Goal: Communication & Community: Answer question/provide support

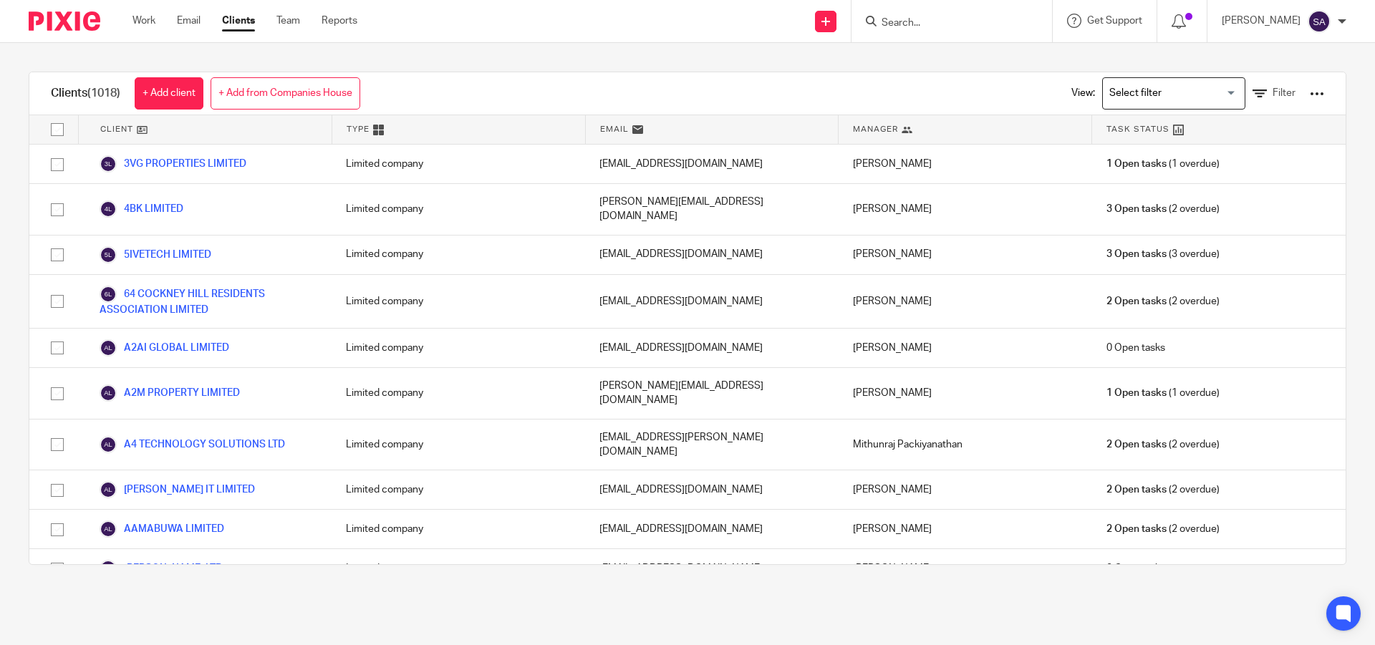
click at [926, 22] on input "Search" at bounding box center [944, 23] width 129 height 13
type input "SOUL"
click at [970, 59] on link at bounding box center [998, 61] width 242 height 33
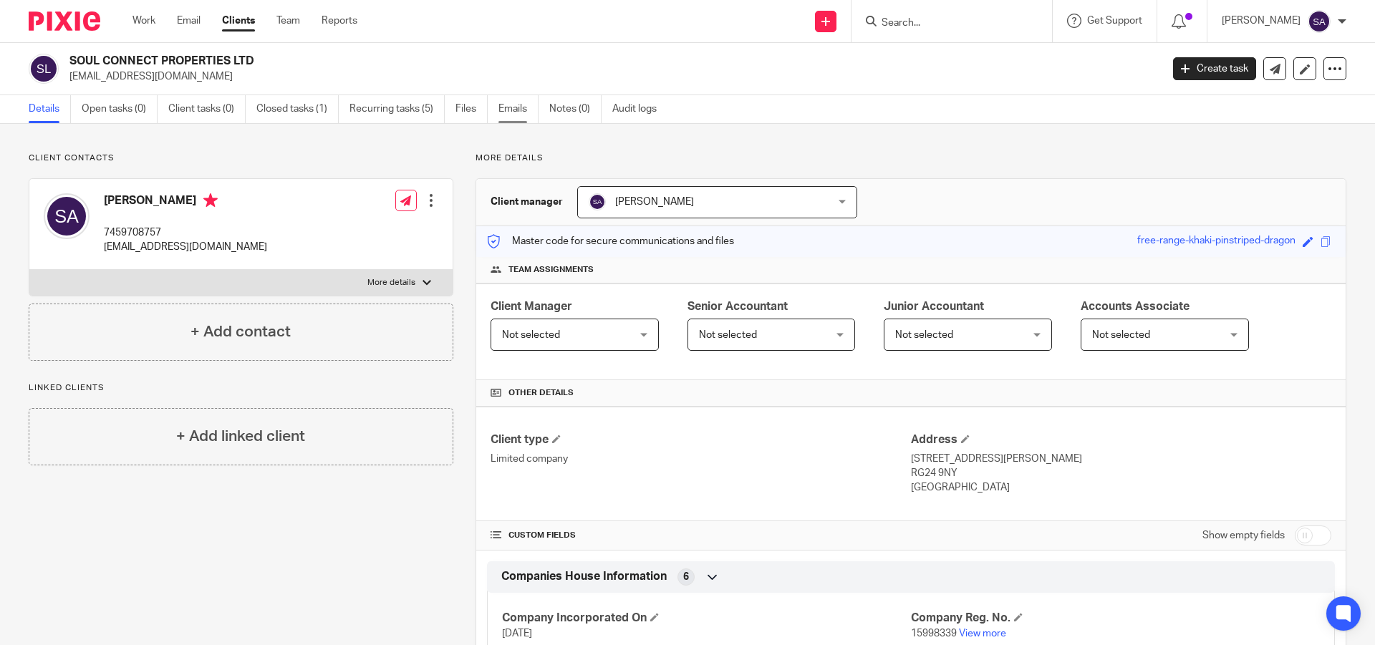
click at [524, 108] on link "Emails" at bounding box center [518, 109] width 40 height 28
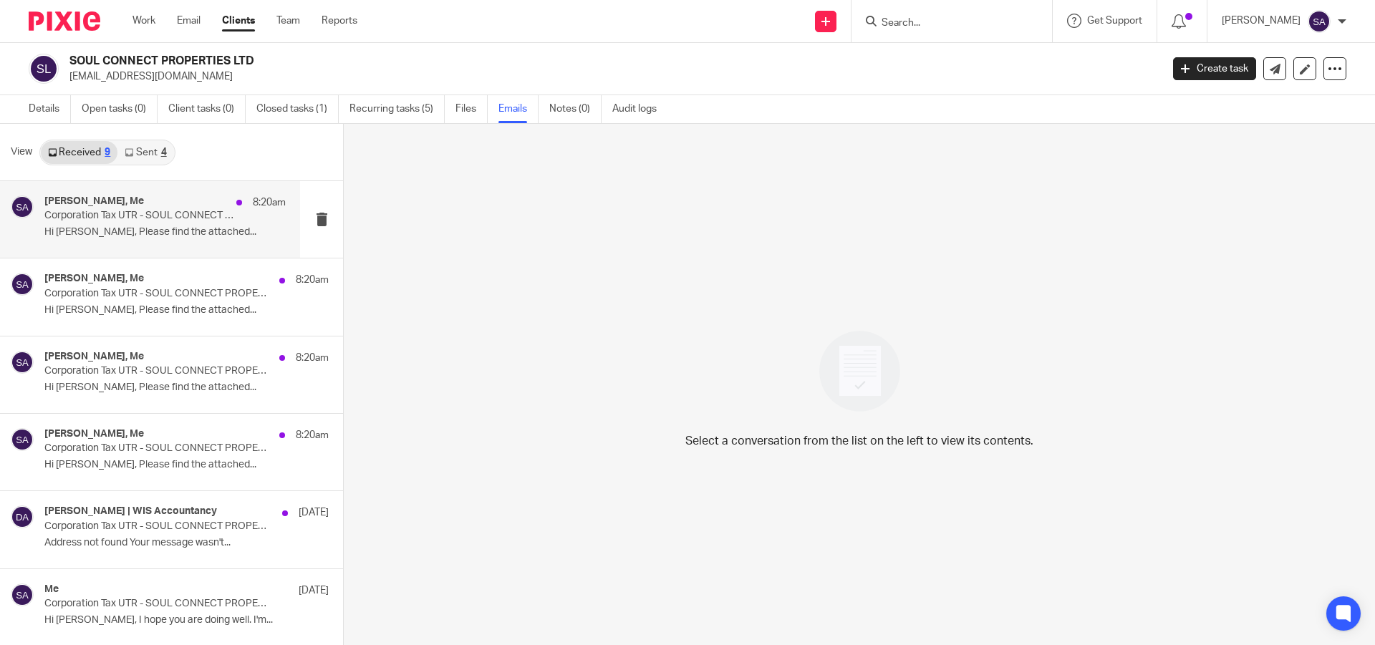
click at [168, 213] on p "Corporation Tax UTR - SOUL CONNECT PROPERTIES LTD" at bounding box center [140, 216] width 193 height 12
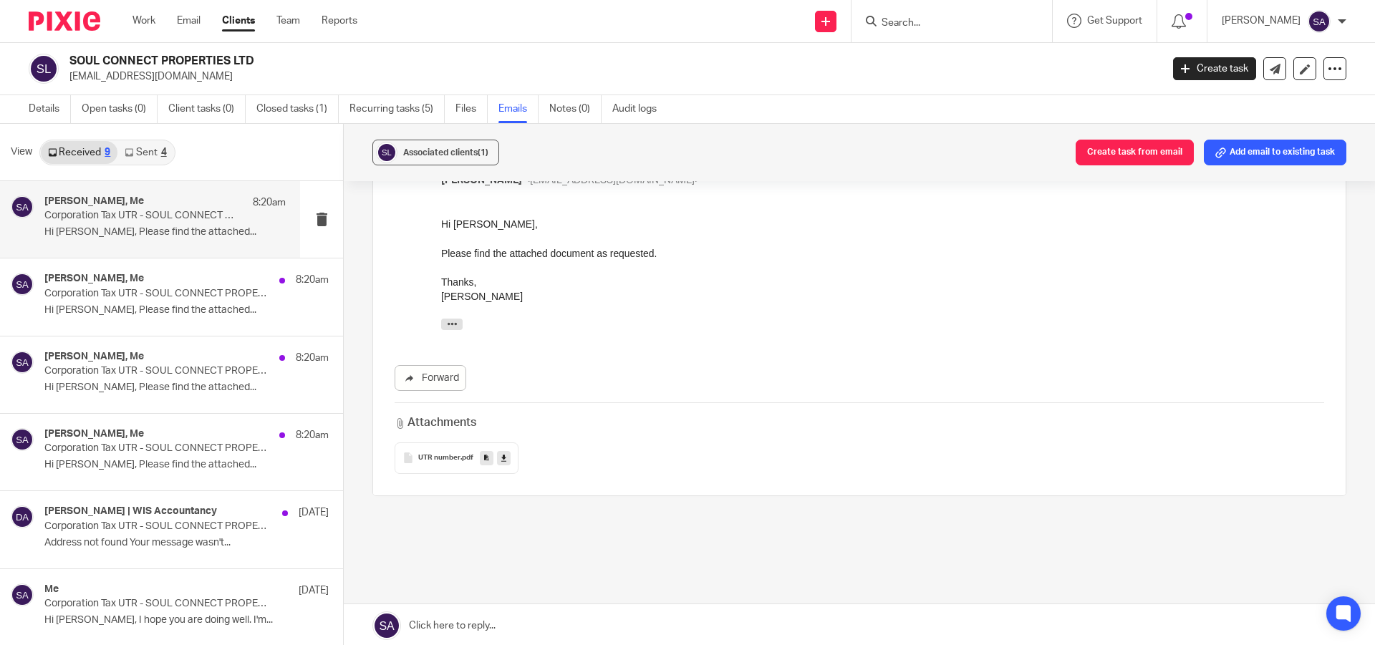
scroll to position [245, 0]
click at [486, 621] on link at bounding box center [859, 625] width 1031 height 43
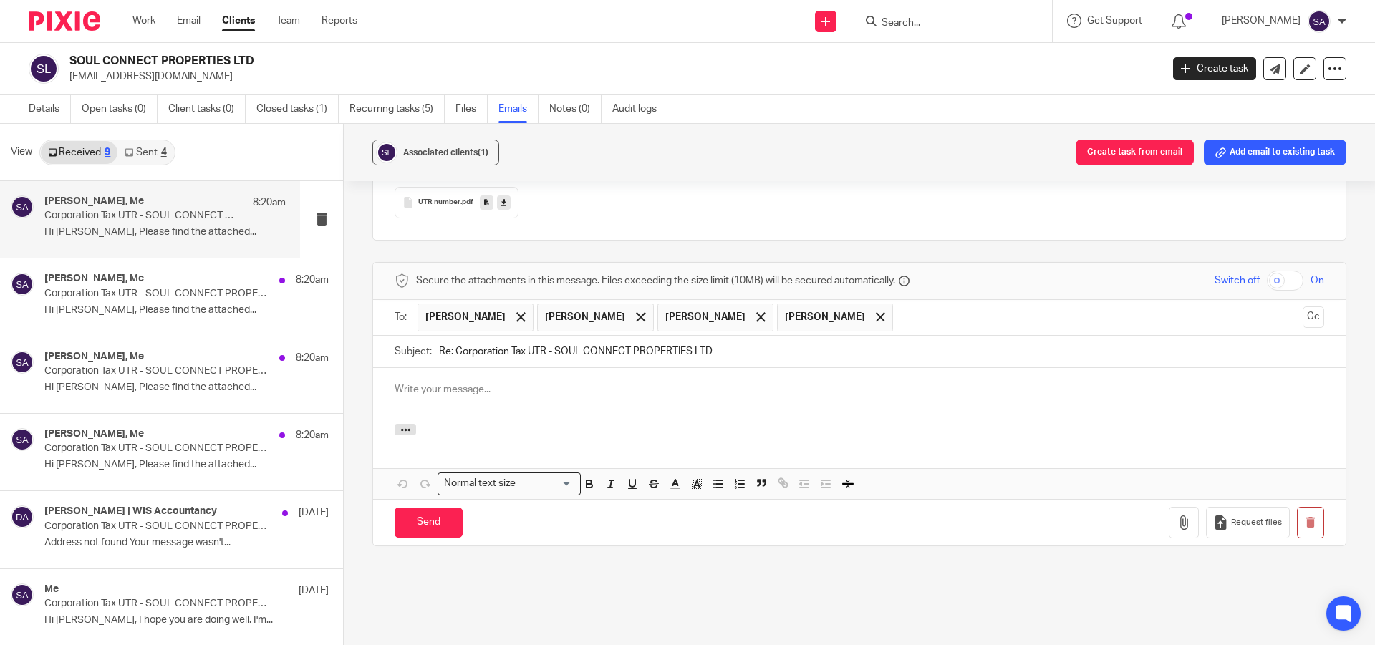
scroll to position [0, 0]
click at [489, 382] on p at bounding box center [858, 389] width 929 height 14
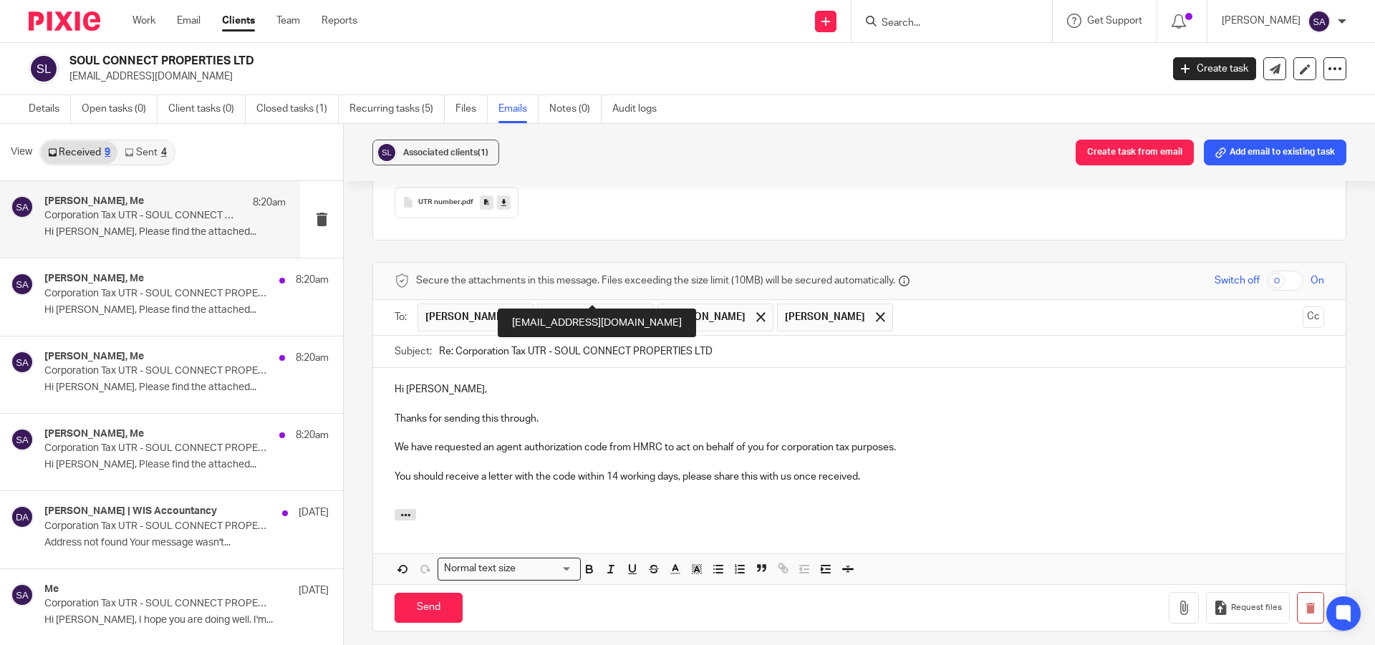
click at [645, 312] on span at bounding box center [640, 316] width 9 height 9
click at [636, 312] on span at bounding box center [640, 316] width 9 height 9
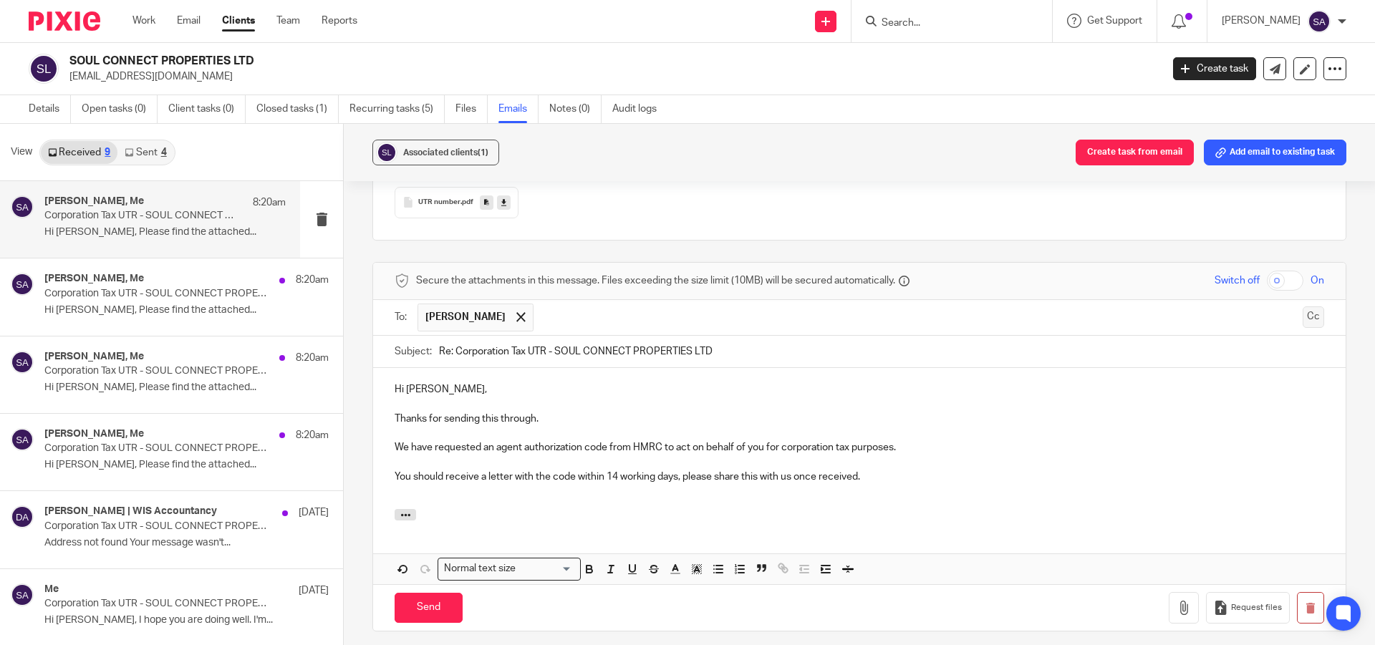
click at [1302, 306] on button "Cc" at bounding box center [1312, 316] width 21 height 21
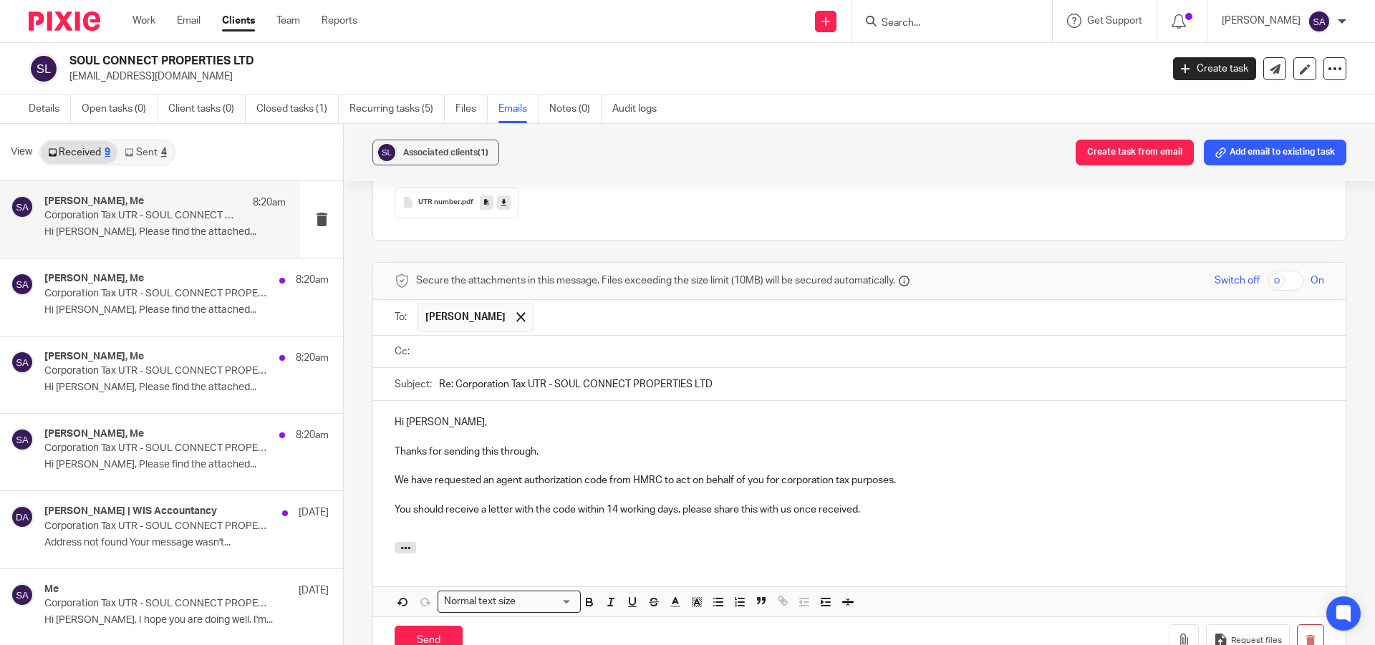
click at [467, 344] on input "text" at bounding box center [869, 352] width 897 height 16
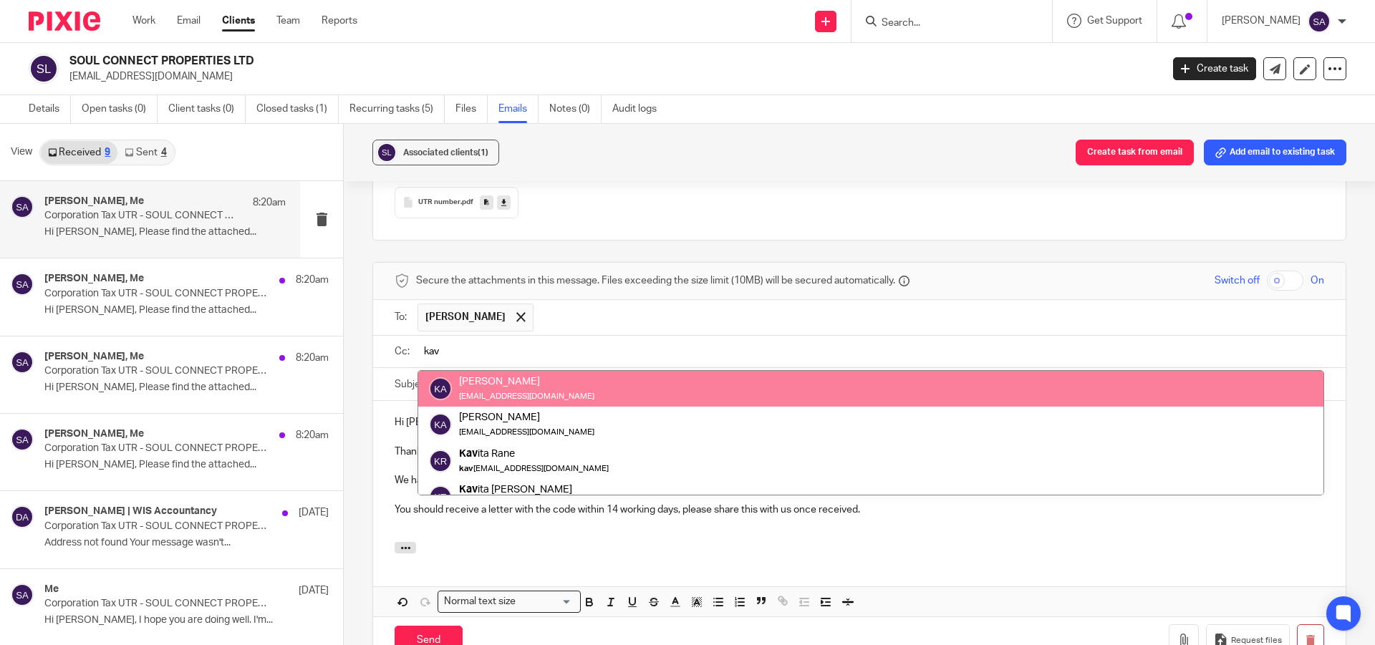
type input "kav"
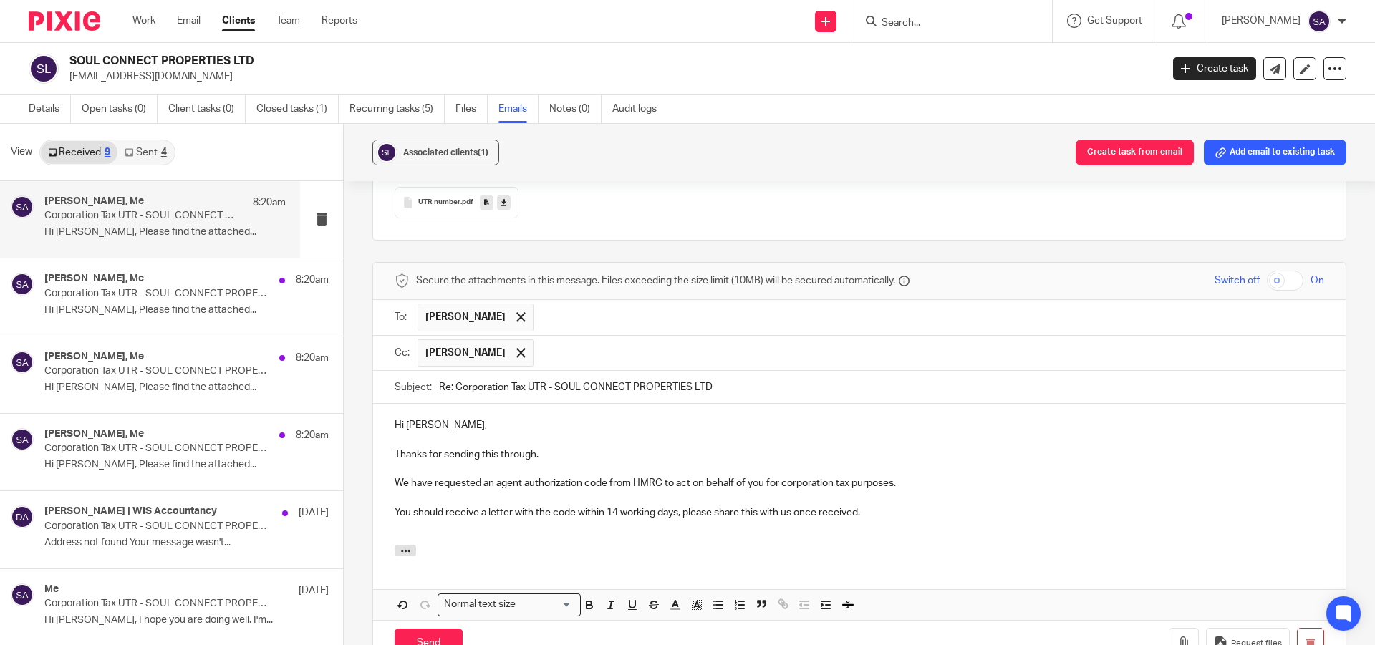
click at [580, 339] on input "text" at bounding box center [929, 353] width 777 height 28
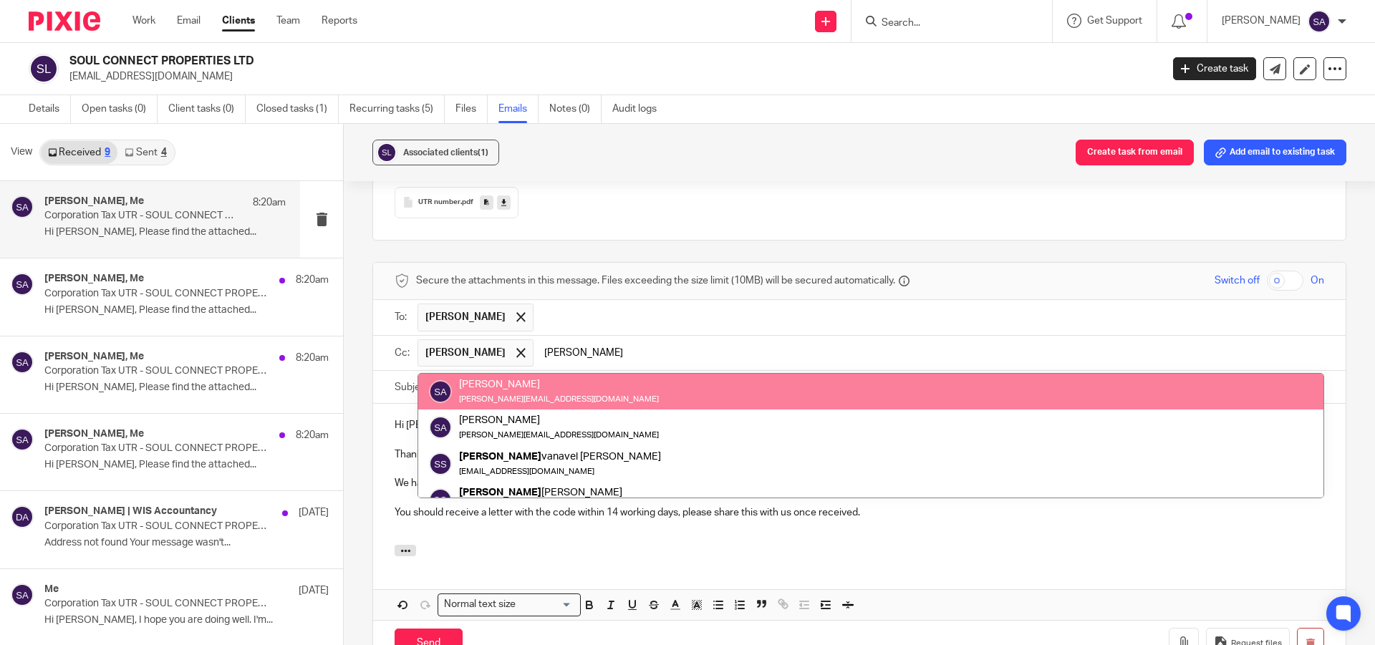
type input "sara"
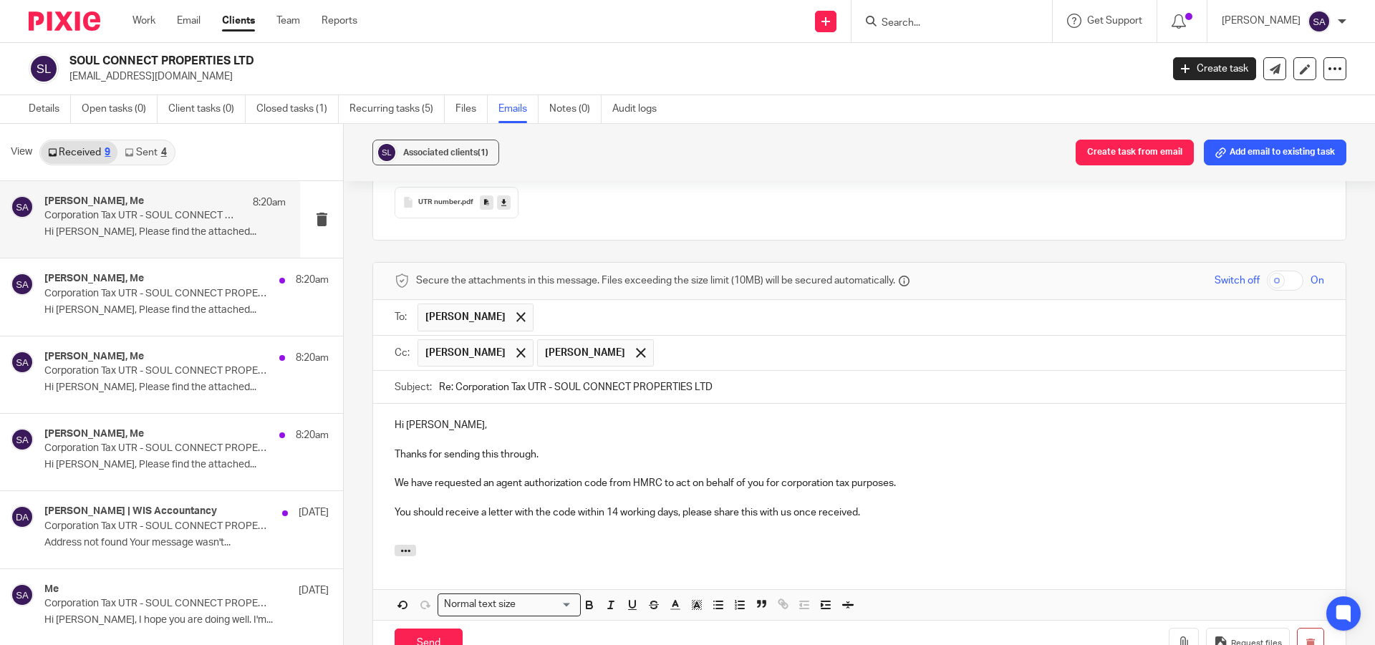
click at [732, 339] on input "text" at bounding box center [989, 353] width 657 height 28
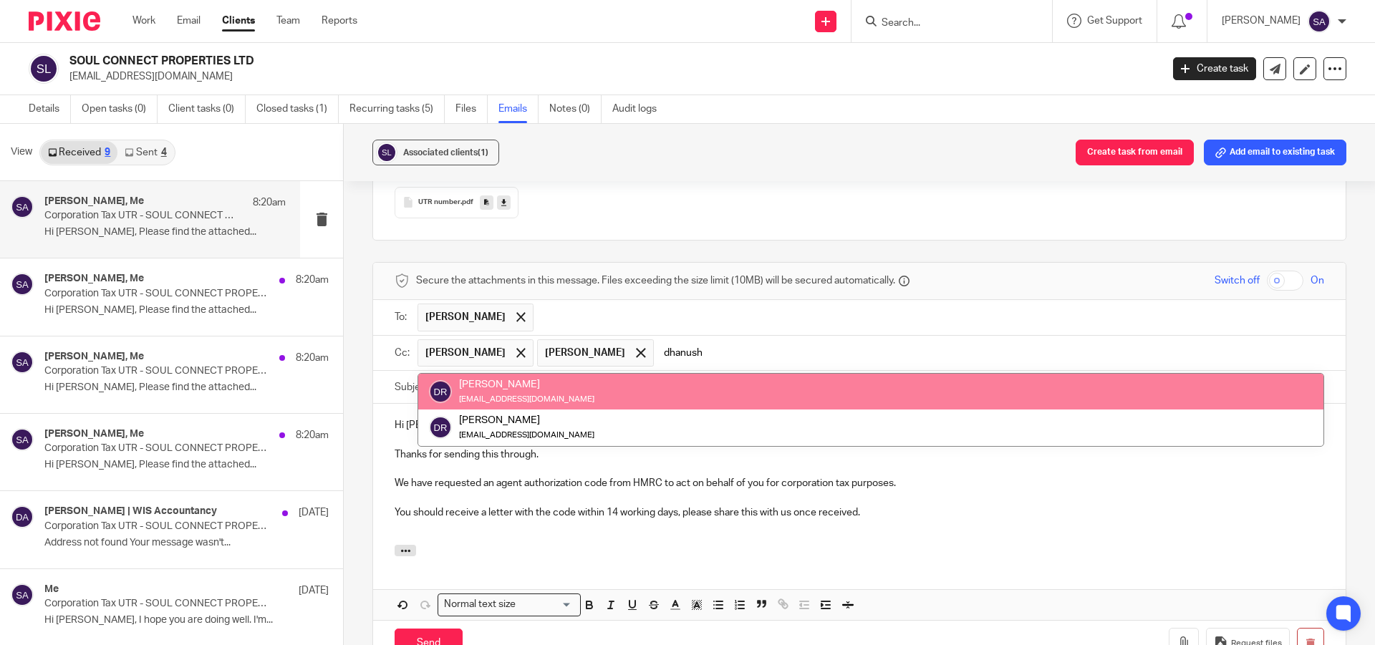
type input "dhanush"
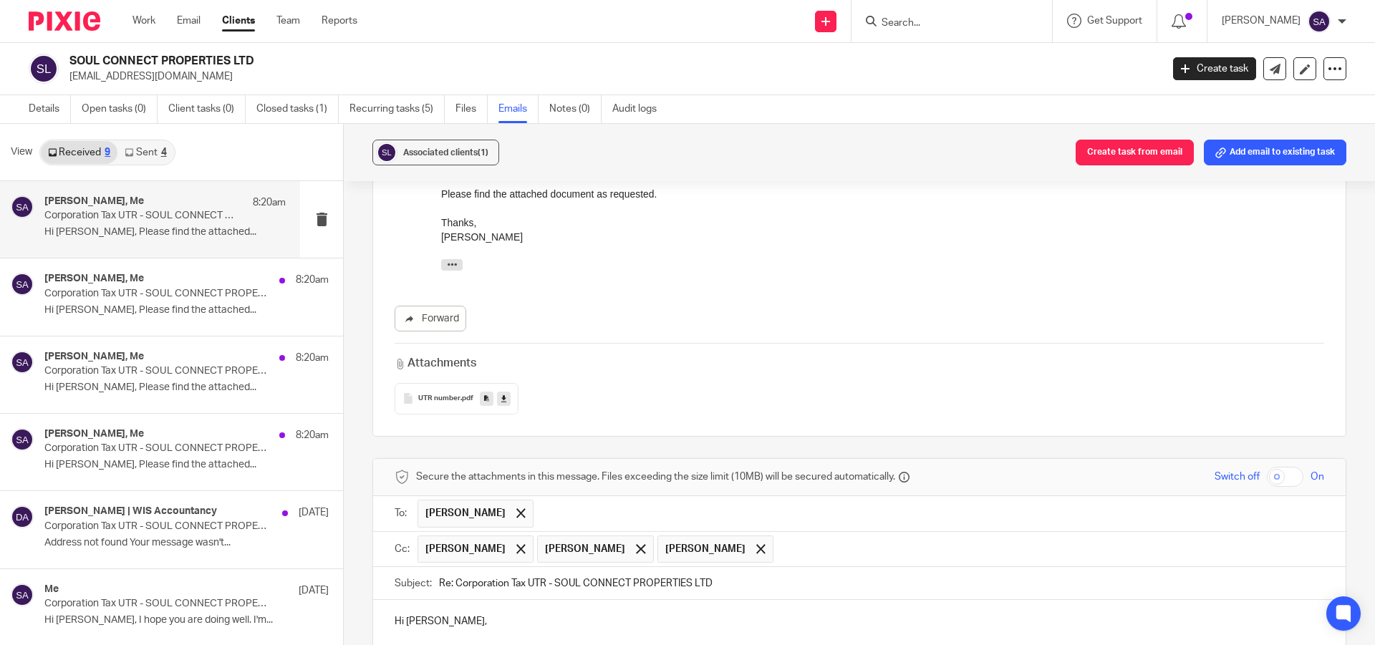
scroll to position [65, 0]
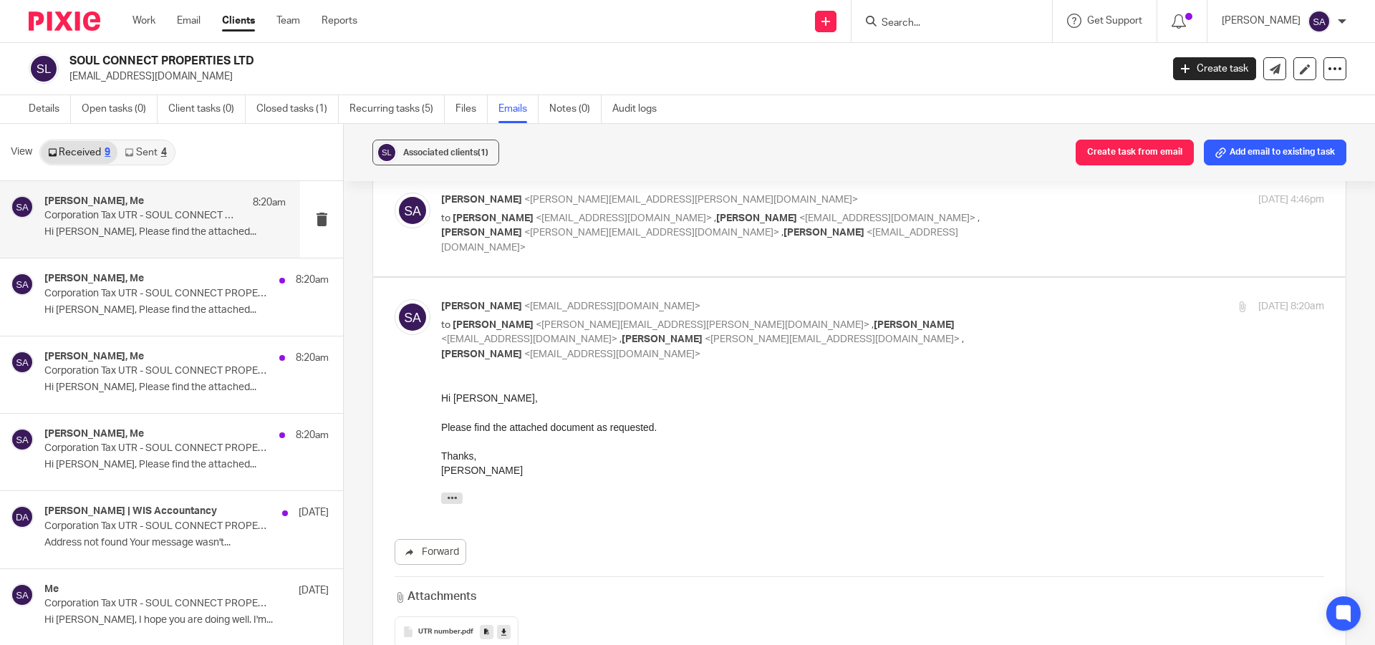
click at [1050, 224] on div "Shafiya Abdulla <shafiya.abdulla@wis-accountancy.co.uk> to Sourav Addya <sourav…" at bounding box center [882, 224] width 883 height 62
checkbox input "true"
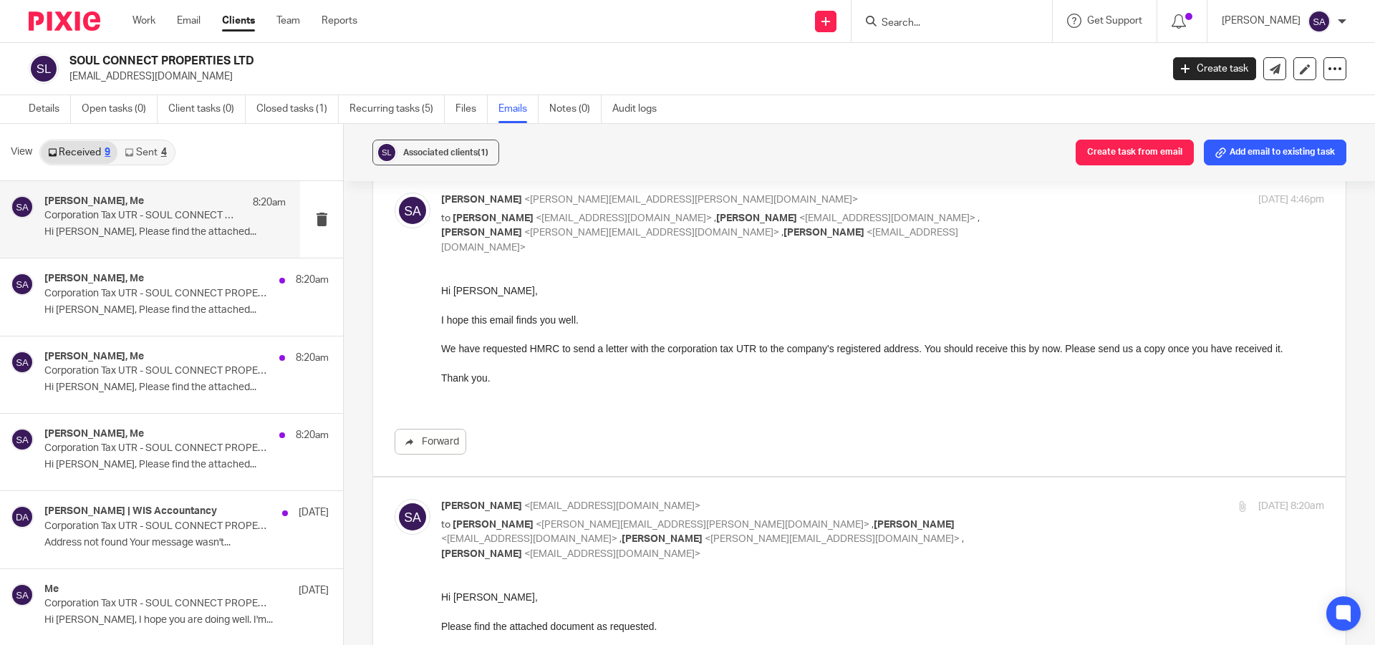
scroll to position [0, 0]
click at [468, 294] on p "Hi Sourav," at bounding box center [882, 291] width 883 height 14
copy p "Sourav"
click at [468, 294] on p "Hi Sourav," at bounding box center [882, 291] width 883 height 14
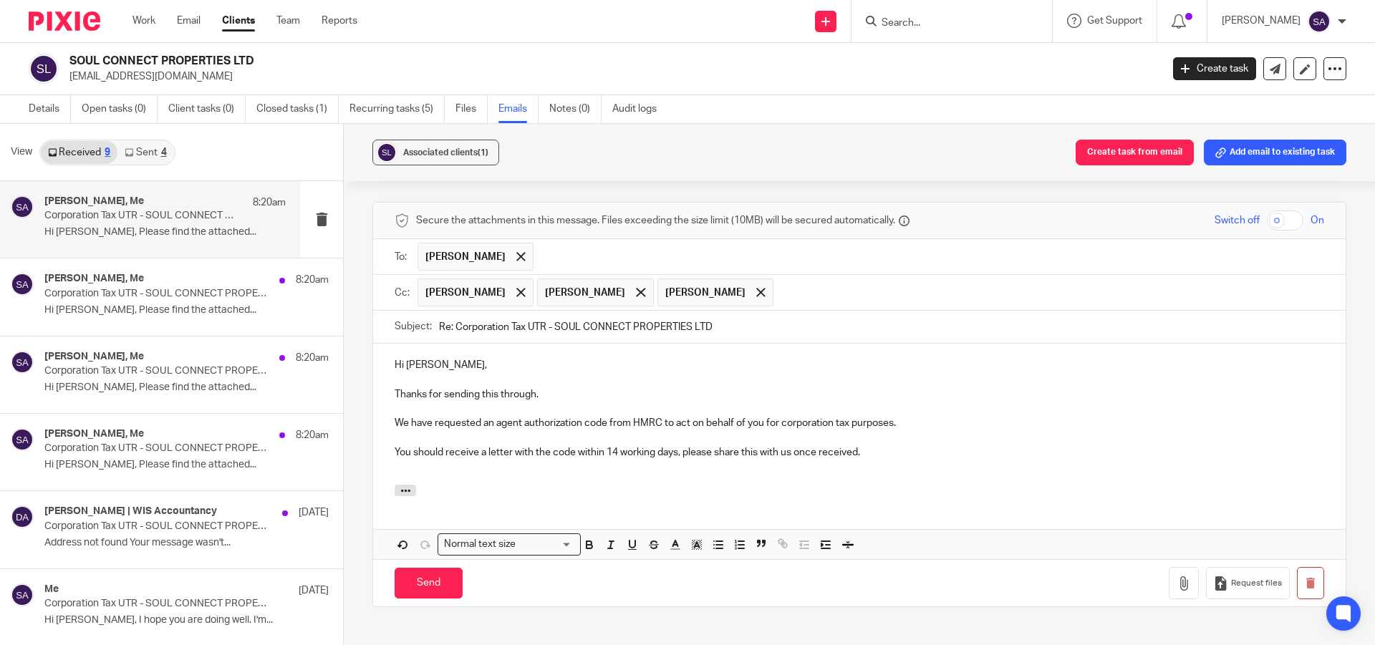
scroll to position [781, 0]
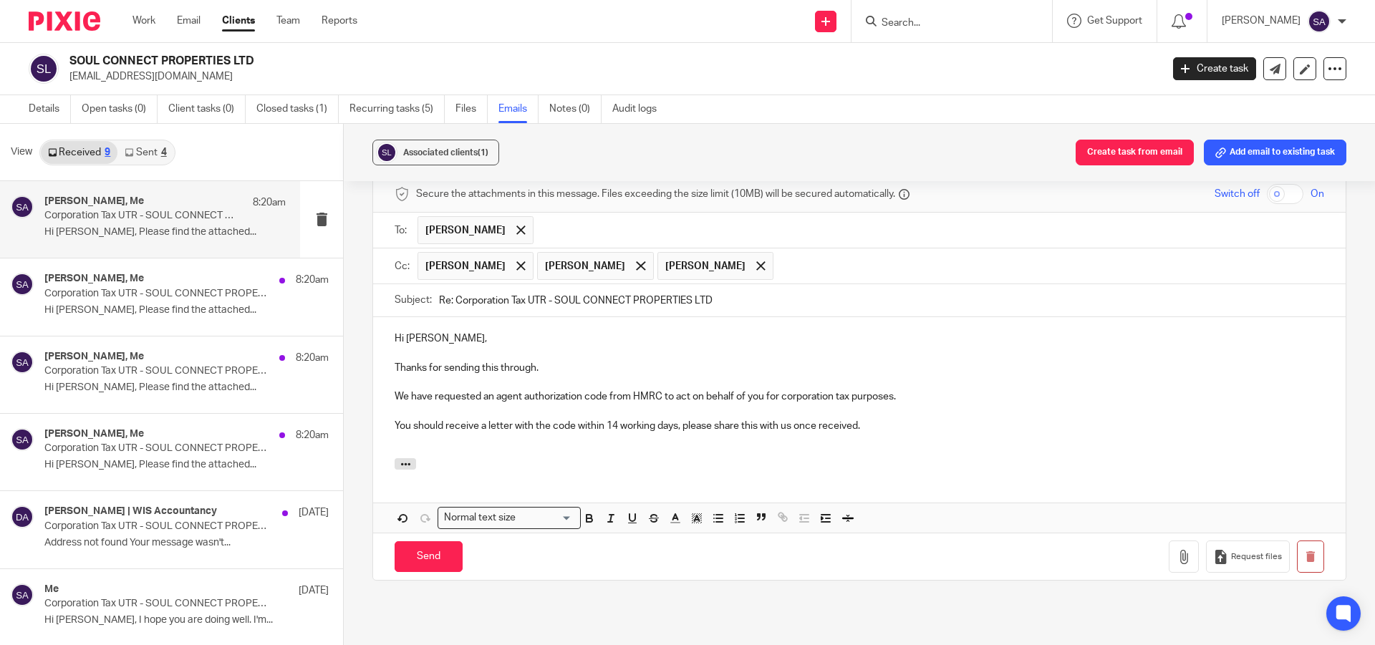
click at [415, 331] on p "Hi Tarun," at bounding box center [858, 338] width 929 height 14
click at [460, 433] on p at bounding box center [858, 440] width 929 height 14
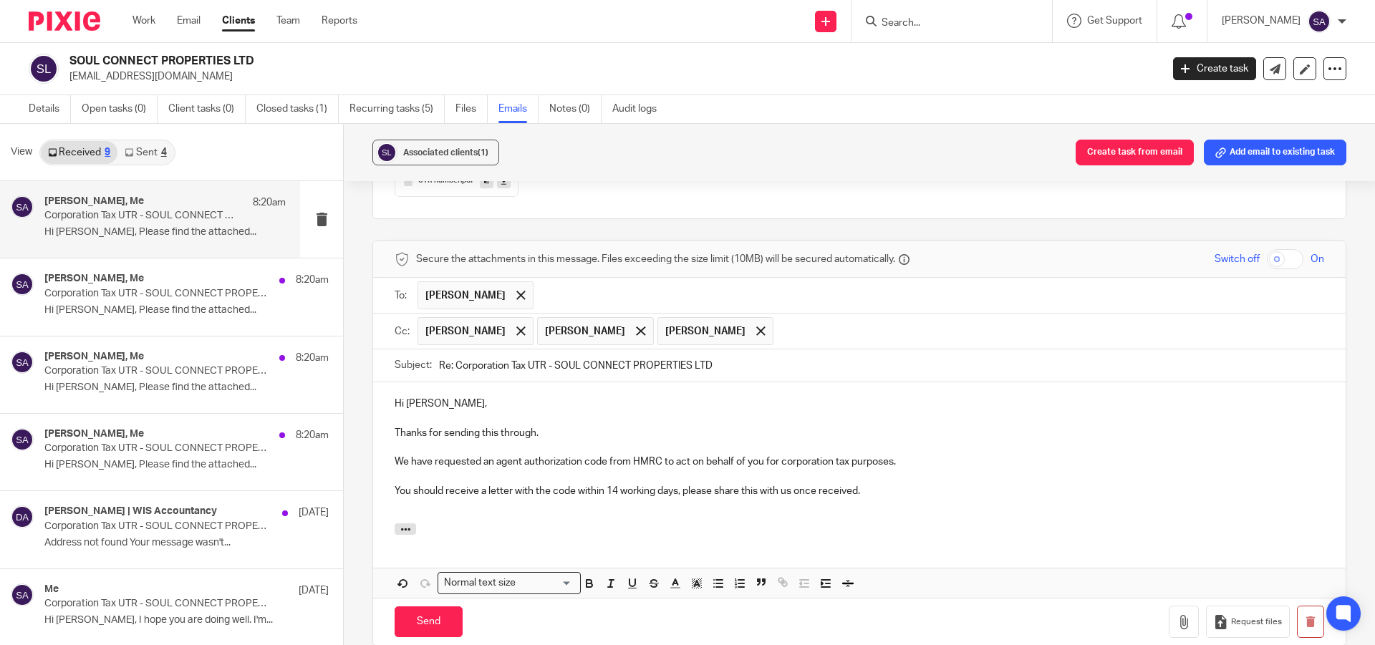
scroll to position [788, 0]
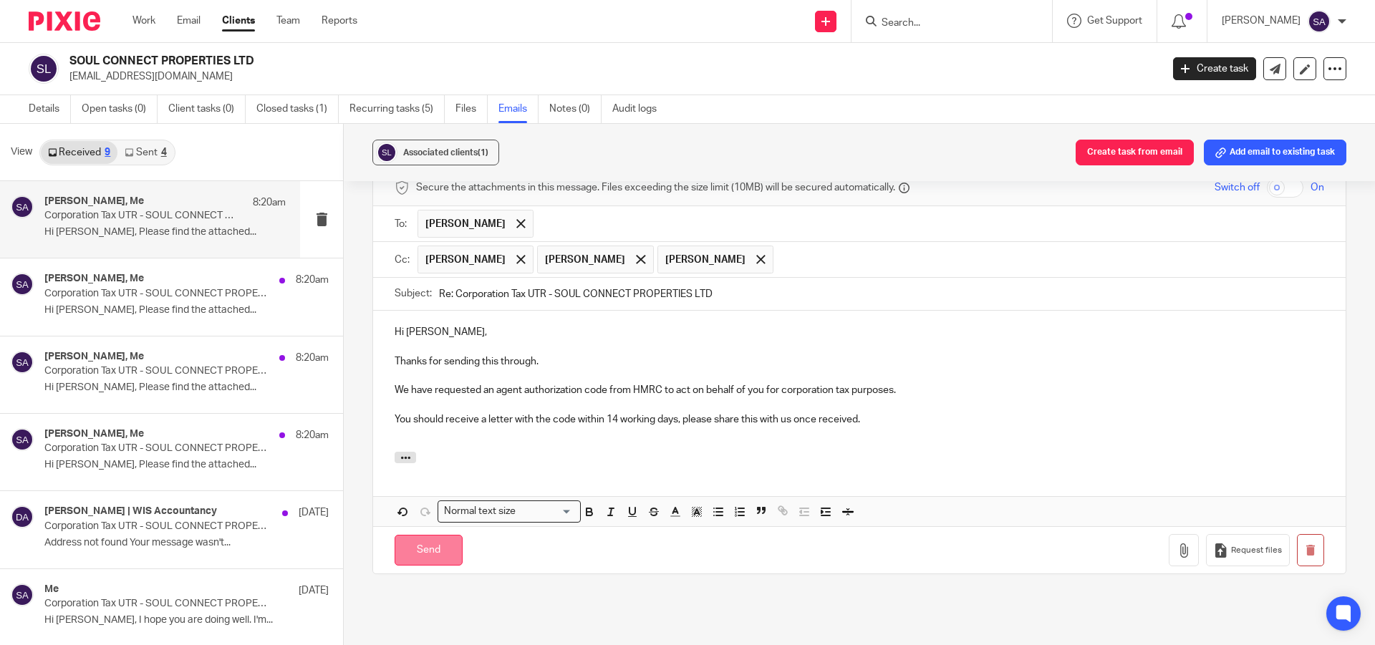
click at [422, 535] on input "Send" at bounding box center [428, 550] width 68 height 31
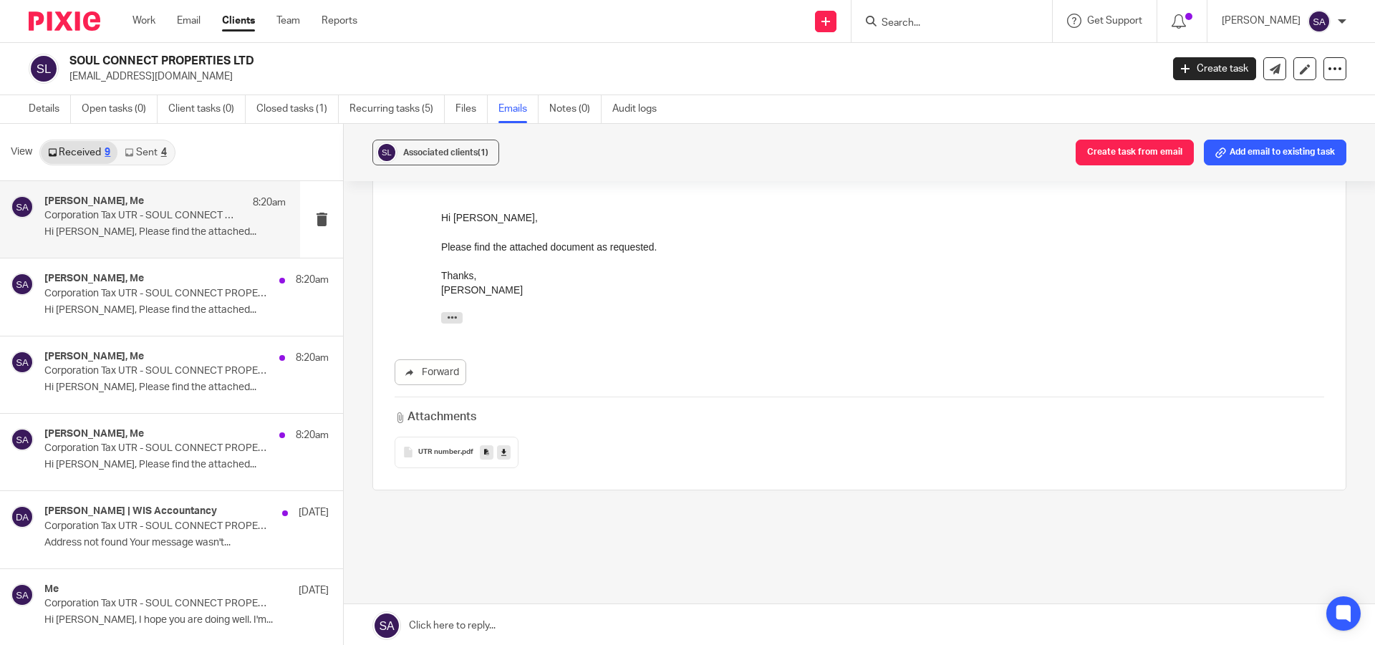
scroll to position [2, 0]
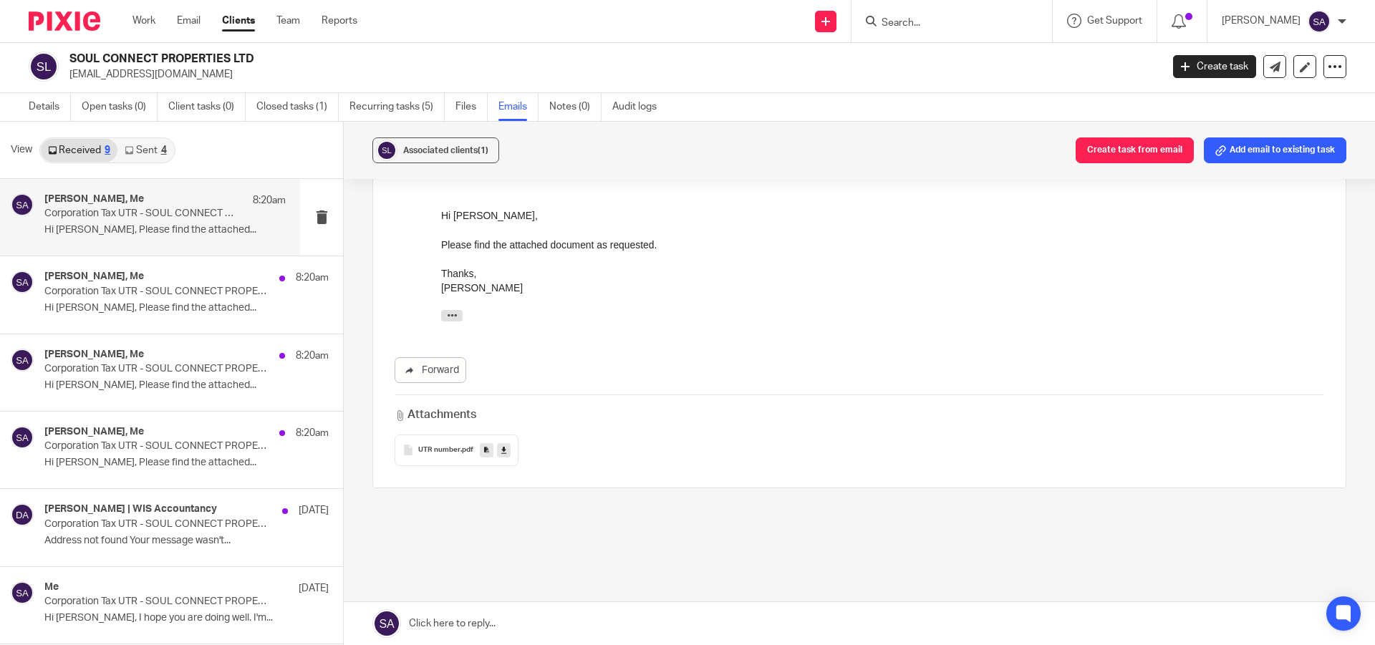
click at [192, 213] on p "Corporation Tax UTR - SOUL CONNECT PROPERTIES LTD" at bounding box center [140, 214] width 193 height 12
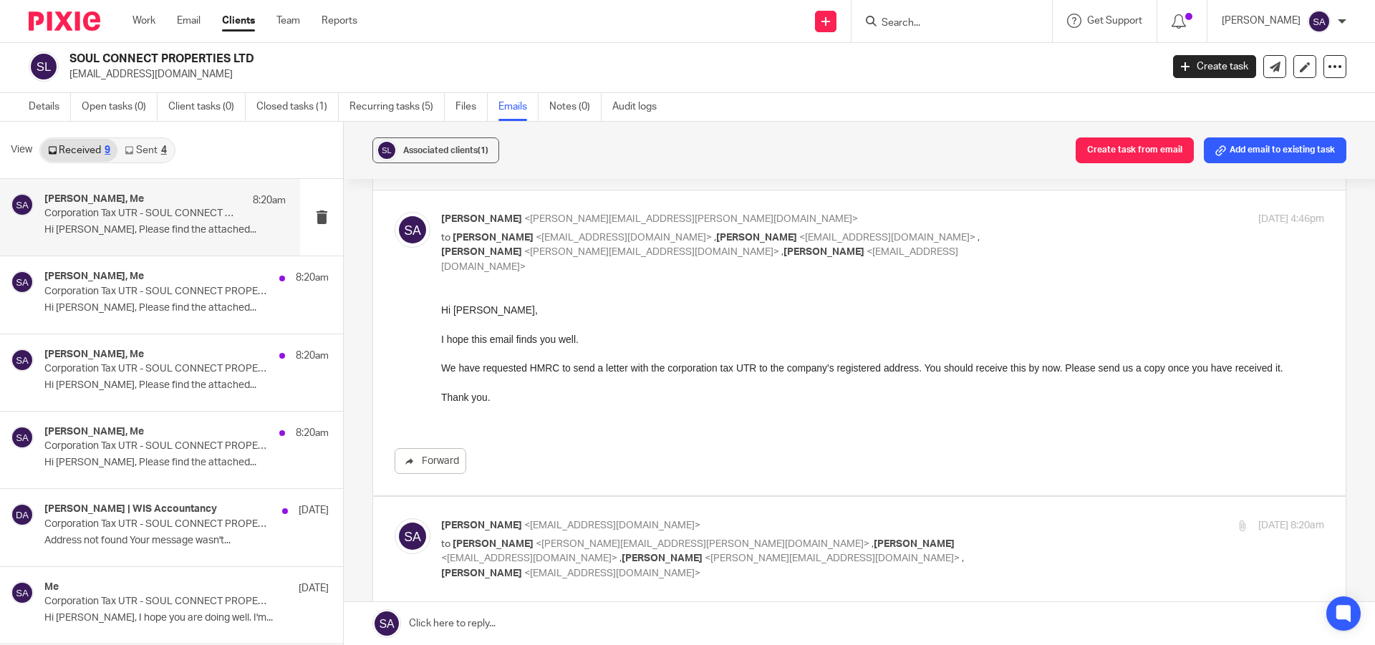
scroll to position [0, 0]
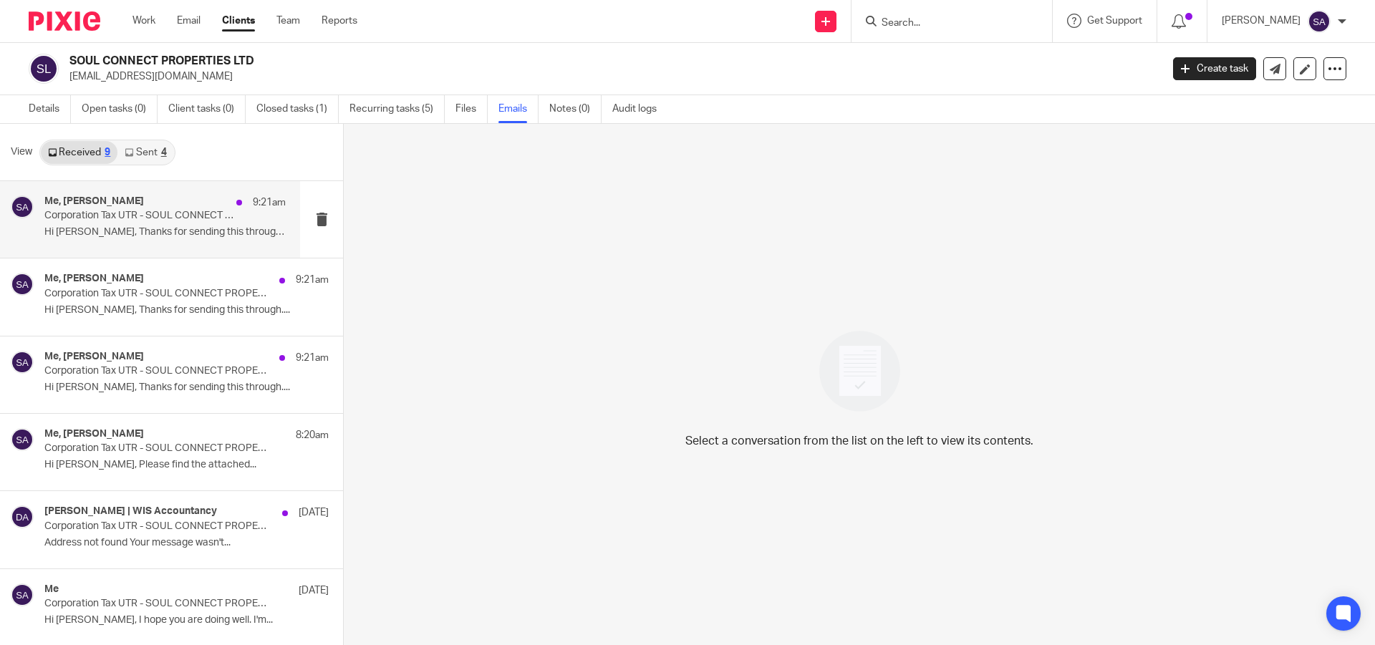
click at [134, 216] on p "Corporation Tax UTR - SOUL CONNECT PROPERTIES LTD" at bounding box center [140, 216] width 193 height 12
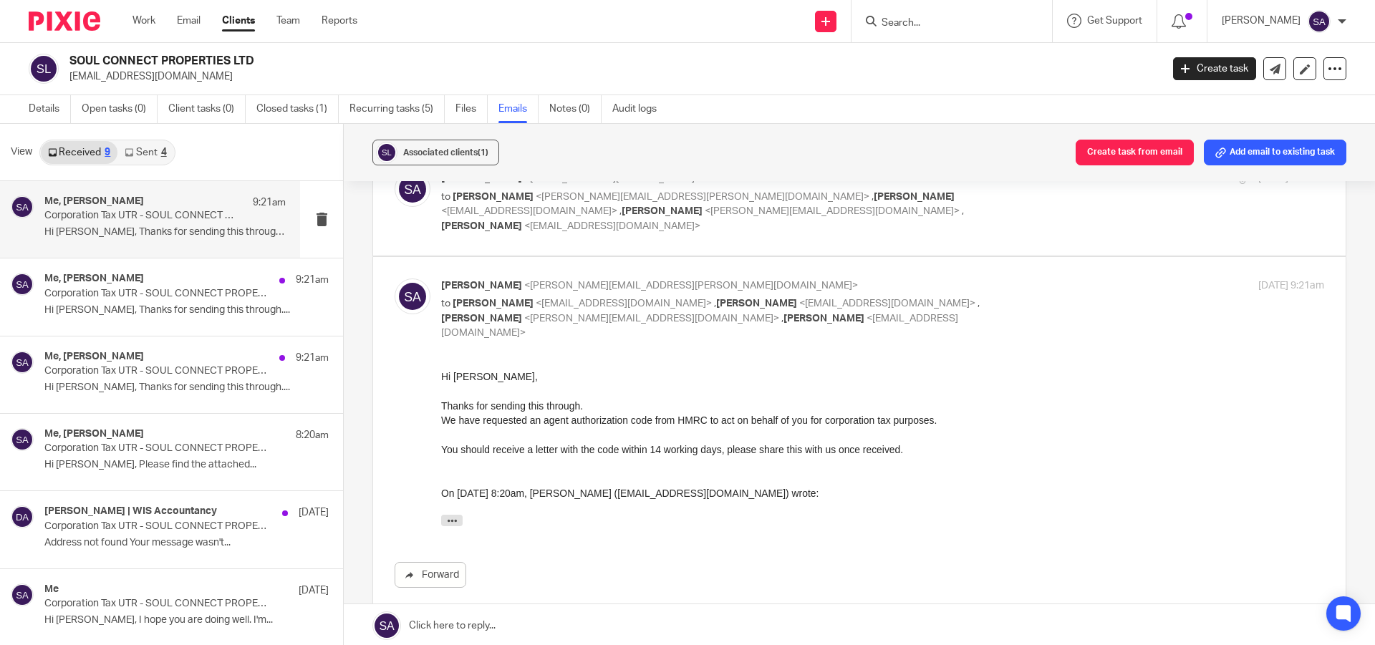
scroll to position [226, 0]
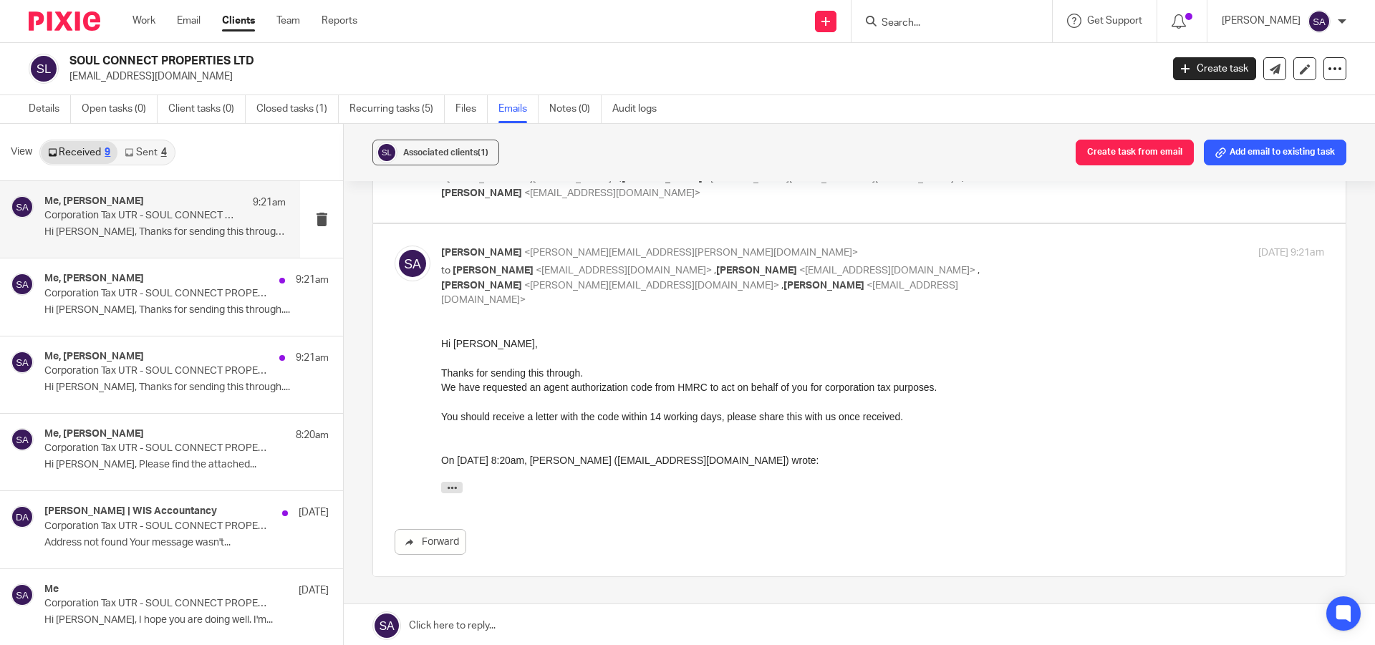
drag, startPoint x: 878, startPoint y: 662, endPoint x: 556, endPoint y: 408, distance: 409.9
click at [508, 393] on p "We have requested an agent authorization code from HMRC to act on behalf of you…" at bounding box center [882, 386] width 883 height 14
drag, startPoint x: 878, startPoint y: 662, endPoint x: 855, endPoint y: 409, distance: 254.5
click at [674, 394] on p at bounding box center [882, 401] width 883 height 14
drag, startPoint x: 878, startPoint y: 662, endPoint x: 465, endPoint y: 390, distance: 494.3
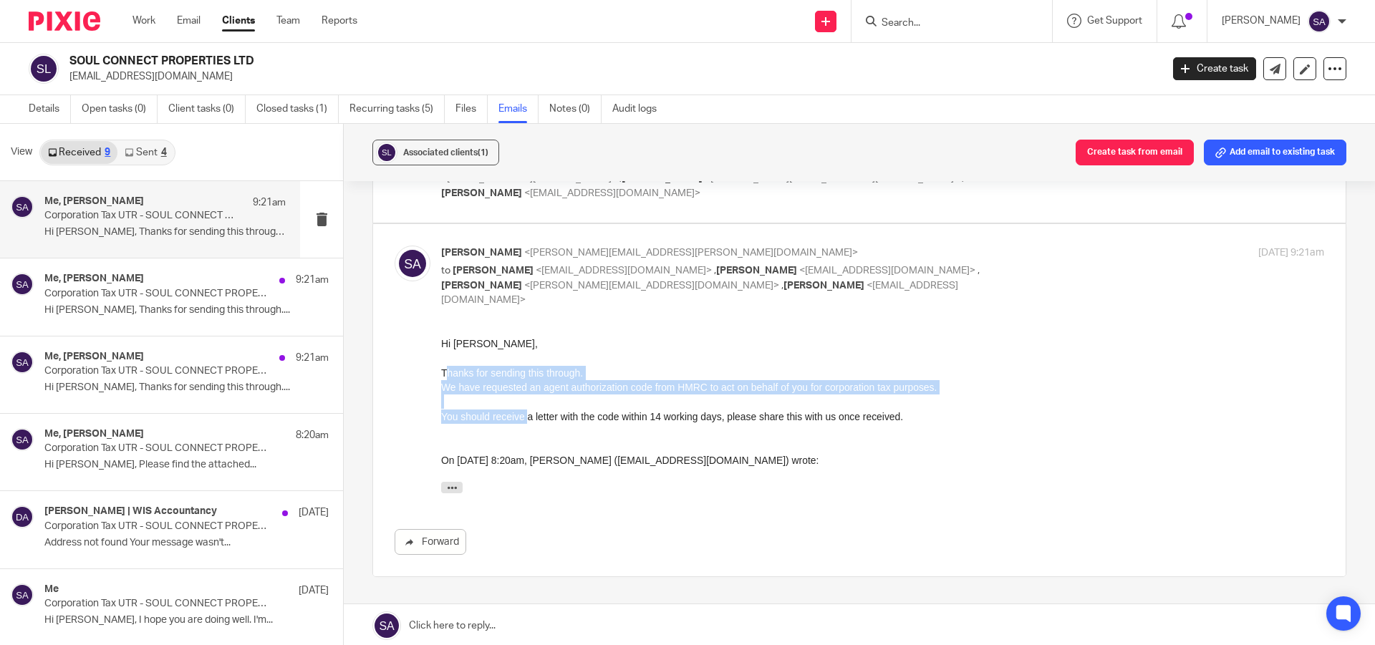
drag, startPoint x: 448, startPoint y: 364, endPoint x: 526, endPoint y: 411, distance: 90.9
click at [526, 411] on div "Hi Sourav, Thanks for sending this through. We have requested an agent authoriz…" at bounding box center [882, 418] width 883 height 164
click at [455, 382] on p "We have requested an agent authorization code from HMRC to act on behalf of you…" at bounding box center [882, 386] width 883 height 14
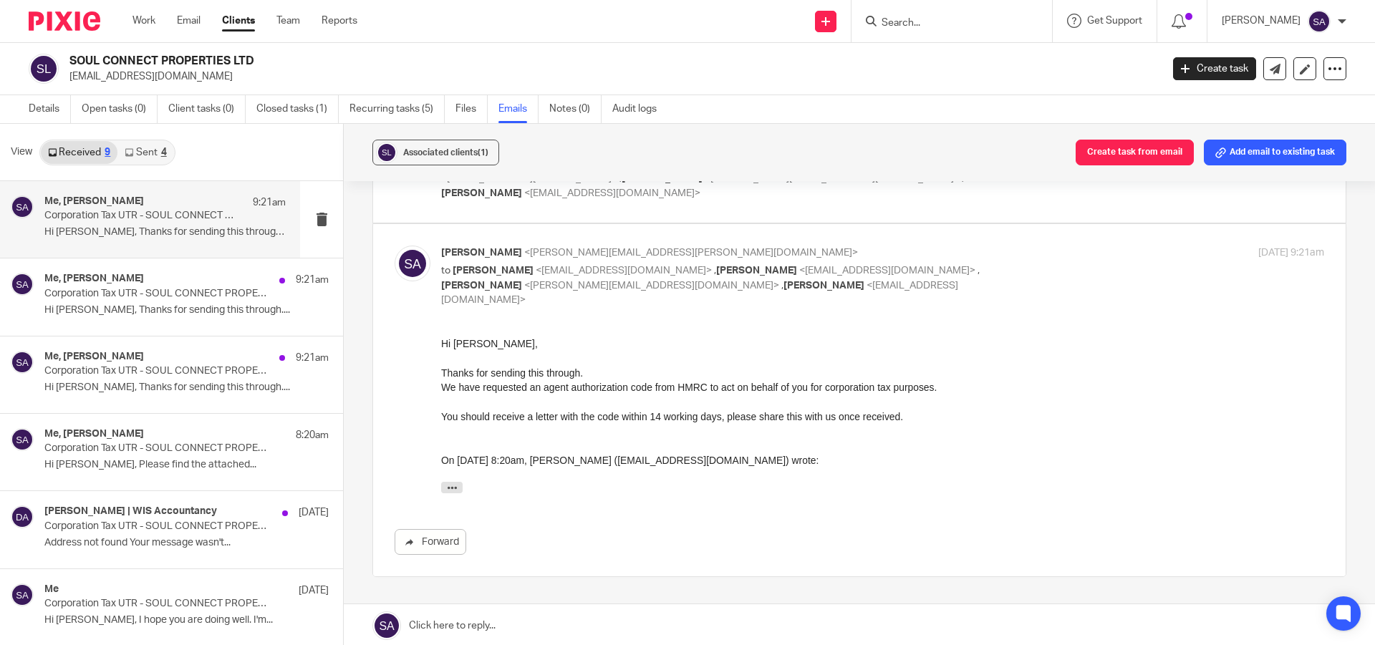
drag, startPoint x: 878, startPoint y: 663, endPoint x: 468, endPoint y: 384, distance: 496.4
drag, startPoint x: 878, startPoint y: 664, endPoint x: 451, endPoint y: 376, distance: 515.7
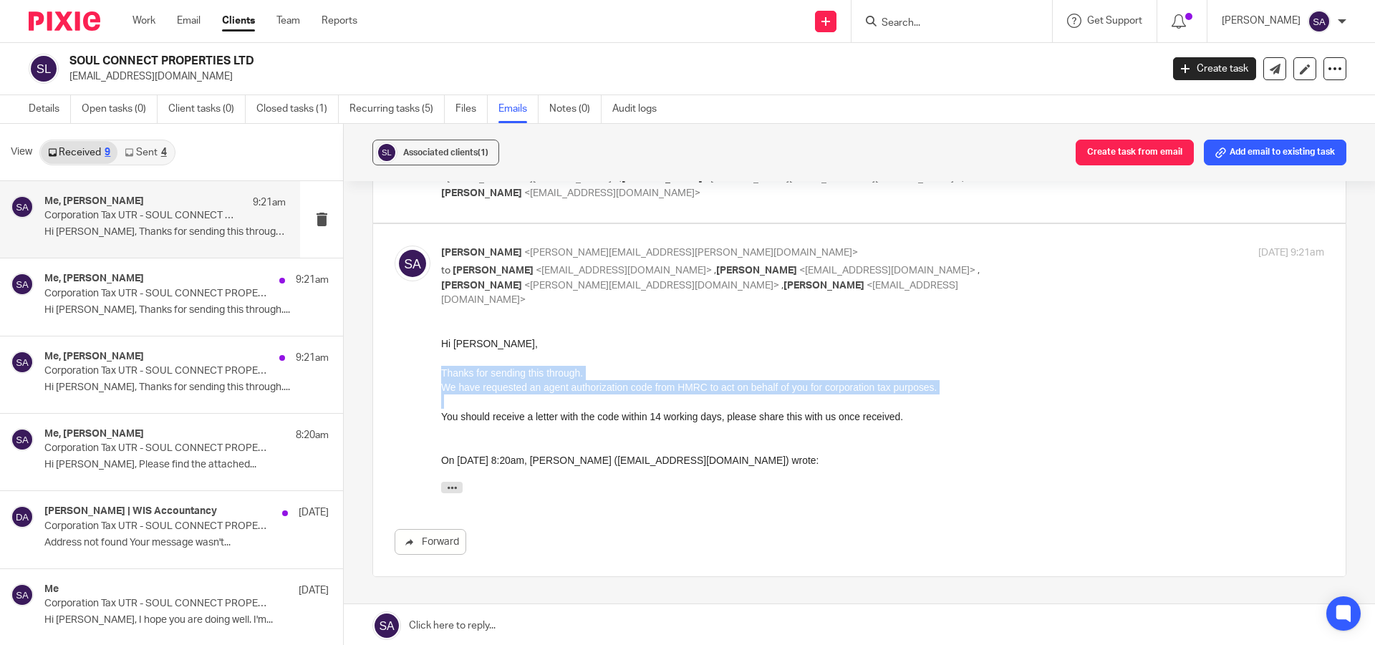
drag, startPoint x: 441, startPoint y: 372, endPoint x: 902, endPoint y: 426, distance: 464.3
click at [902, 426] on div "Hi Sourav, Thanks for sending this through. We have requested an agent authoriz…" at bounding box center [882, 418] width 883 height 164
copy div "Thanks for sending this through. We have requested an agent authorization code …"
click at [902, 426] on div "Hi Sourav, Thanks for sending this through. We have requested an agent authoriz…" at bounding box center [882, 418] width 883 height 164
